Goal: Information Seeking & Learning: Learn about a topic

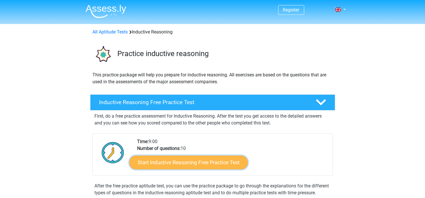
click at [191, 163] on link "Start Inductive Reasoning Free Practice Test" at bounding box center [188, 163] width 119 height 14
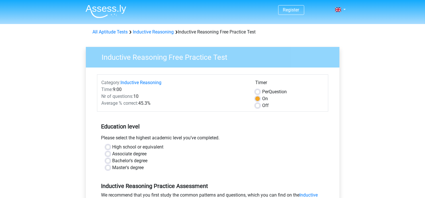
click at [124, 160] on label "Bachelor's degree" at bounding box center [130, 161] width 35 height 7
click at [110, 160] on input "Bachelor's degree" at bounding box center [108, 161] width 5 height 6
radio input "true"
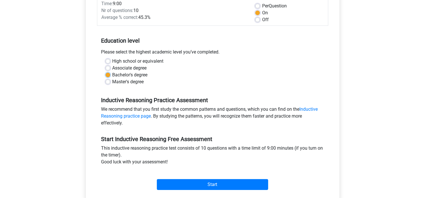
scroll to position [143, 0]
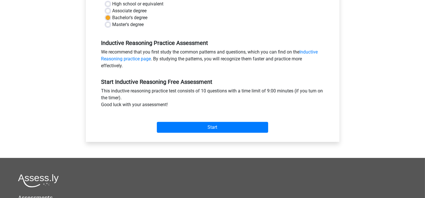
click at [197, 133] on div "Start" at bounding box center [212, 123] width 231 height 25
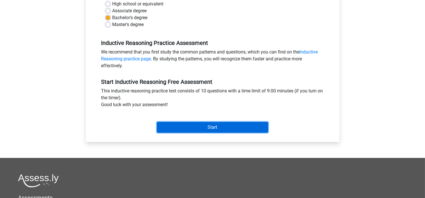
click at [199, 129] on input "Start" at bounding box center [212, 127] width 111 height 11
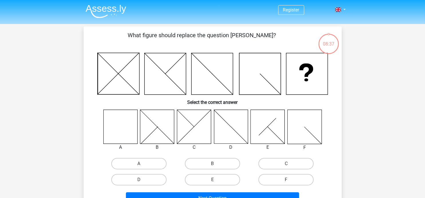
click at [123, 128] on icon at bounding box center [120, 127] width 34 height 34
click at [231, 118] on icon at bounding box center [231, 127] width 34 height 34
click at [135, 182] on label "D" at bounding box center [138, 179] width 55 height 11
click at [139, 182] on input "D" at bounding box center [141, 182] width 4 height 4
radio input "true"
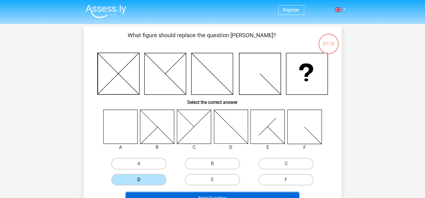
click at [189, 195] on button "Next Question" at bounding box center [212, 199] width 173 height 12
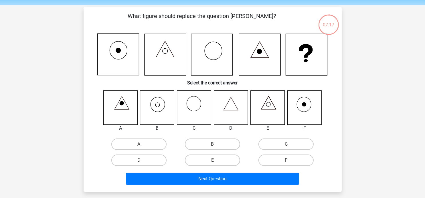
scroll to position [26, 0]
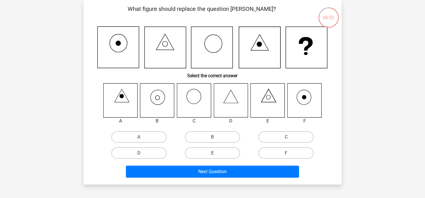
click at [229, 153] on label "E" at bounding box center [212, 153] width 55 height 11
click at [216, 153] on input "E" at bounding box center [215, 155] width 4 height 4
radio input "true"
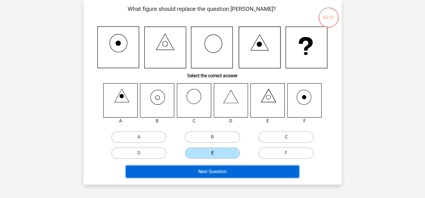
click at [229, 170] on button "Next Question" at bounding box center [212, 172] width 173 height 12
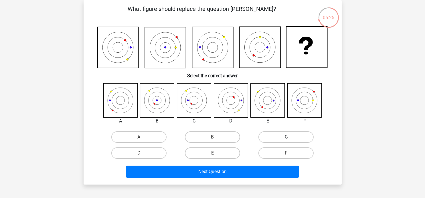
click at [301, 139] on label "C" at bounding box center [286, 137] width 55 height 11
click at [290, 139] on input "C" at bounding box center [288, 139] width 4 height 4
radio input "true"
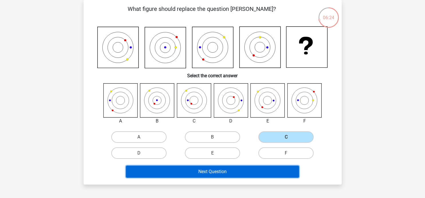
click at [259, 170] on button "Next Question" at bounding box center [212, 172] width 173 height 12
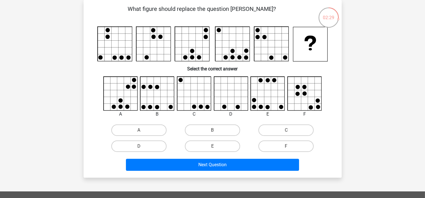
click at [266, 91] on icon at bounding box center [268, 94] width 34 height 34
click at [211, 144] on label "E" at bounding box center [212, 146] width 55 height 11
click at [213, 146] on input "E" at bounding box center [215, 148] width 4 height 4
radio input "true"
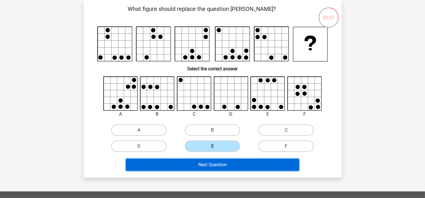
click at [229, 164] on button "Next Question" at bounding box center [212, 165] width 173 height 12
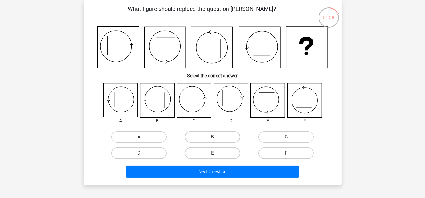
click at [140, 137] on input "A" at bounding box center [141, 139] width 4 height 4
radio input "true"
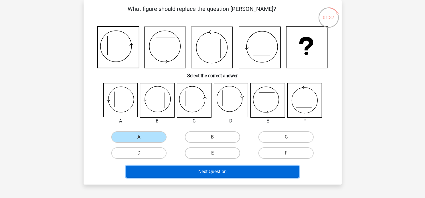
click at [211, 173] on button "Next Question" at bounding box center [212, 172] width 173 height 12
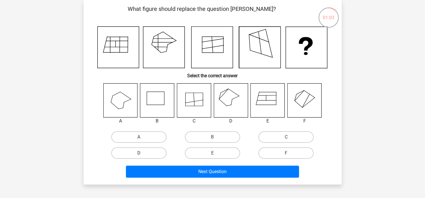
click at [150, 152] on label "D" at bounding box center [138, 153] width 55 height 11
click at [143, 153] on input "D" at bounding box center [141, 155] width 4 height 4
radio input "true"
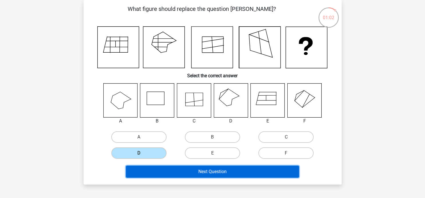
click at [212, 170] on button "Next Question" at bounding box center [212, 172] width 173 height 12
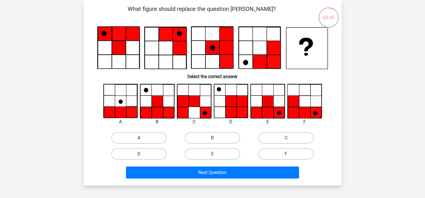
click at [137, 138] on label "A" at bounding box center [138, 137] width 55 height 11
click at [139, 138] on input "A" at bounding box center [141, 140] width 4 height 4
radio input "true"
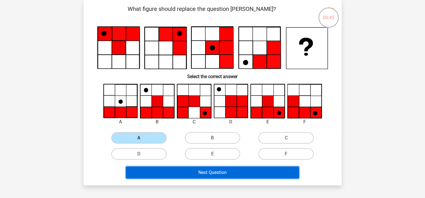
click at [191, 171] on button "Next Question" at bounding box center [212, 173] width 173 height 12
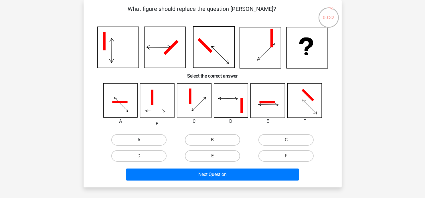
click at [148, 142] on label "A" at bounding box center [138, 139] width 55 height 11
click at [143, 142] on input "A" at bounding box center [141, 142] width 4 height 4
radio input "true"
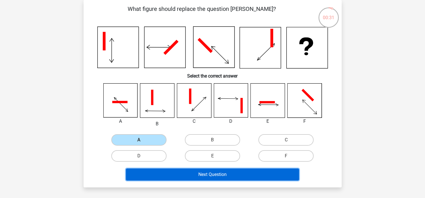
click at [195, 174] on button "Next Question" at bounding box center [212, 175] width 173 height 12
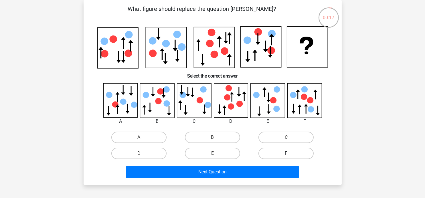
click at [291, 154] on label "F" at bounding box center [286, 153] width 55 height 11
click at [290, 154] on input "F" at bounding box center [288, 156] width 4 height 4
radio input "true"
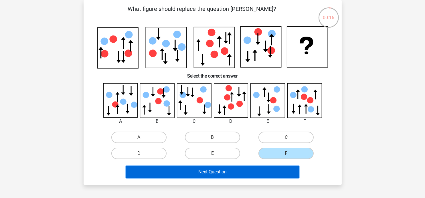
click at [263, 171] on button "Next Question" at bounding box center [212, 172] width 173 height 12
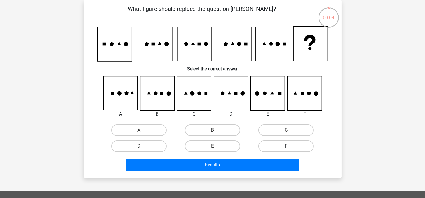
drag, startPoint x: 299, startPoint y: 145, endPoint x: 294, endPoint y: 151, distance: 8.3
click at [299, 145] on label "F" at bounding box center [286, 146] width 55 height 11
click at [290, 146] on input "F" at bounding box center [288, 148] width 4 height 4
radio input "true"
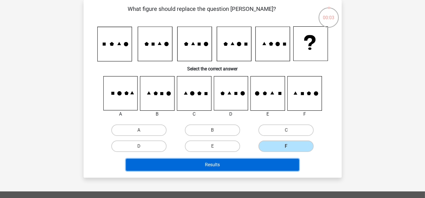
click at [266, 165] on button "Results" at bounding box center [212, 165] width 173 height 12
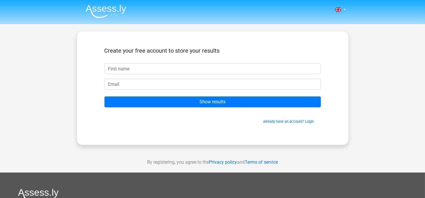
click at [153, 70] on input "text" at bounding box center [213, 68] width 217 height 11
type input "Silish"
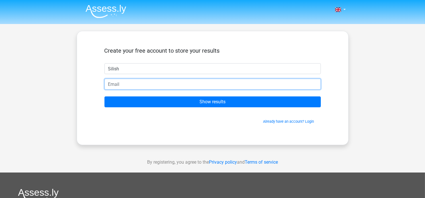
type input "S"
type input "Silishthomas@yahoo.com"
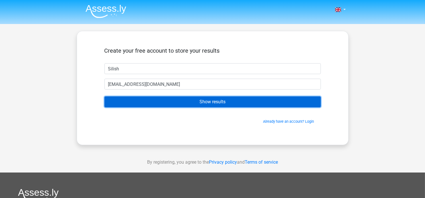
click at [193, 104] on input "Show results" at bounding box center [213, 102] width 217 height 11
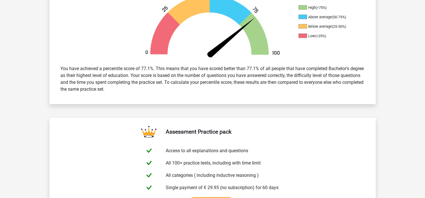
scroll to position [286, 0]
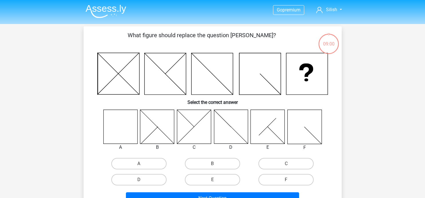
scroll to position [26, 0]
